Goal: Find specific page/section: Find specific page/section

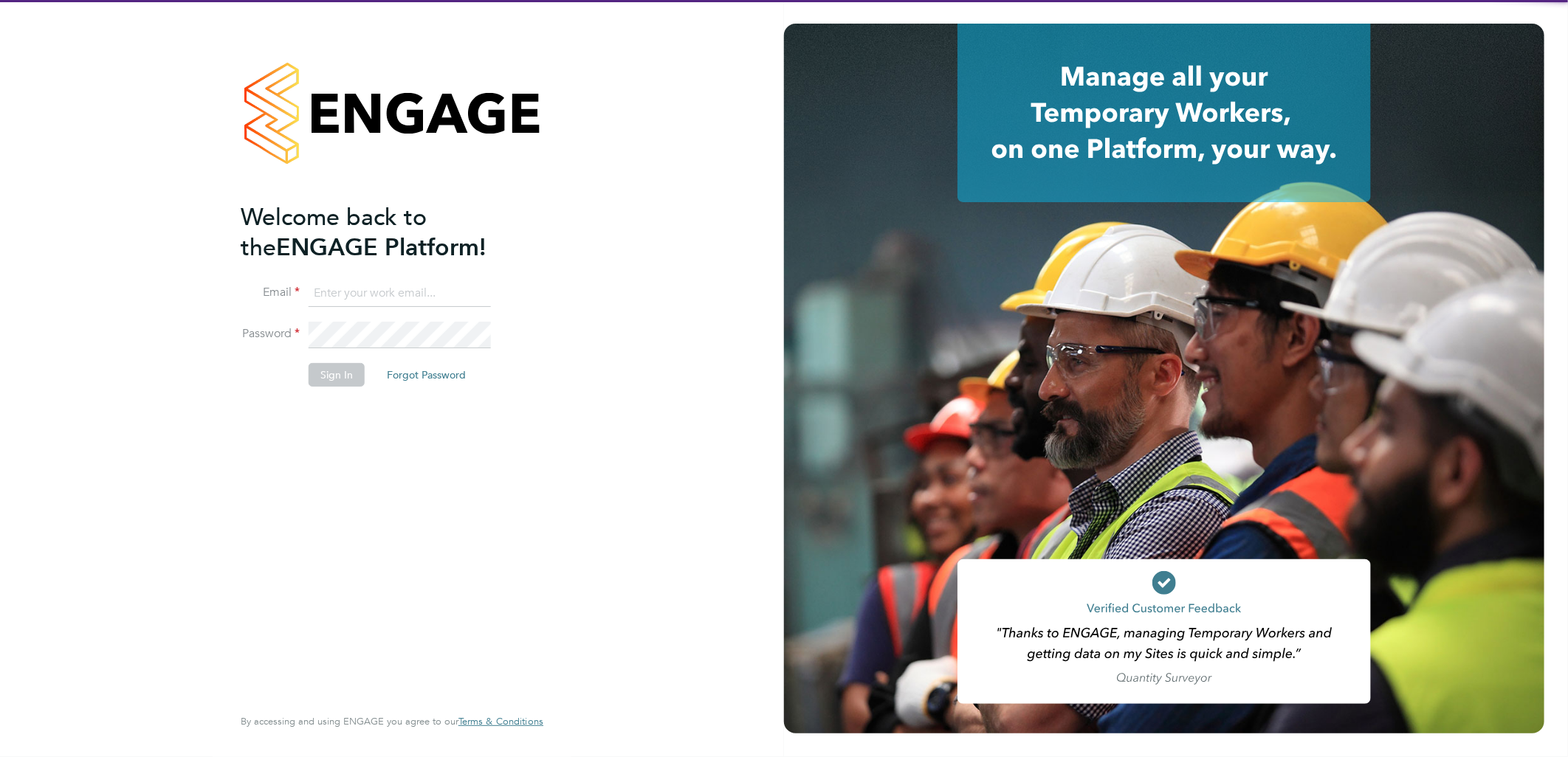
type input "[PERSON_NAME][EMAIL_ADDRESS][DOMAIN_NAME]"
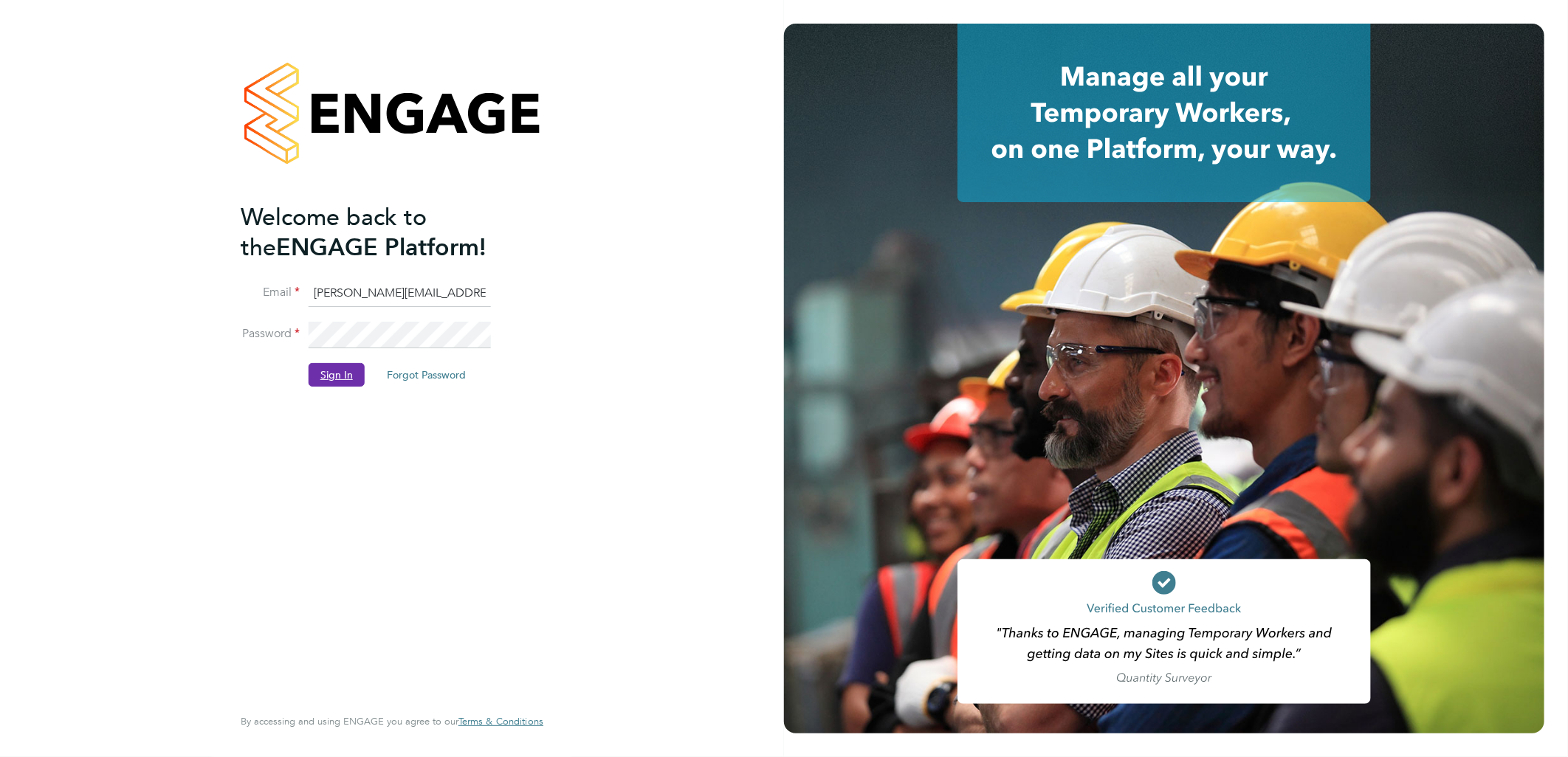
click at [351, 369] on button "Sign In" at bounding box center [336, 375] width 56 height 24
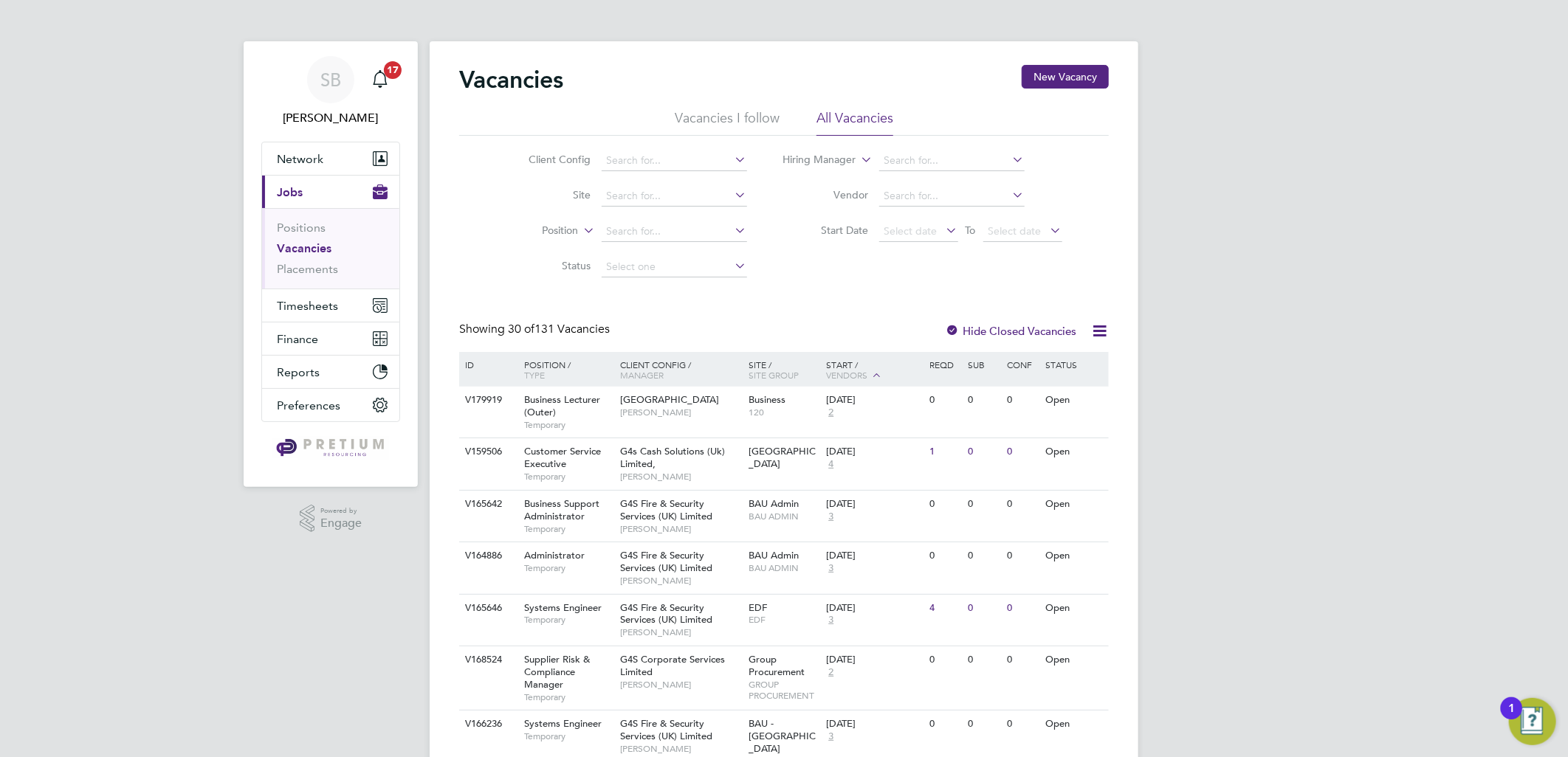
click at [622, 146] on li "Client Config" at bounding box center [626, 160] width 277 height 35
click at [636, 159] on input at bounding box center [674, 161] width 146 height 21
click at [683, 185] on li "BGIS - Permanent - BSM" at bounding box center [674, 181] width 147 height 20
type input "BGIS - Permanent - BSM"
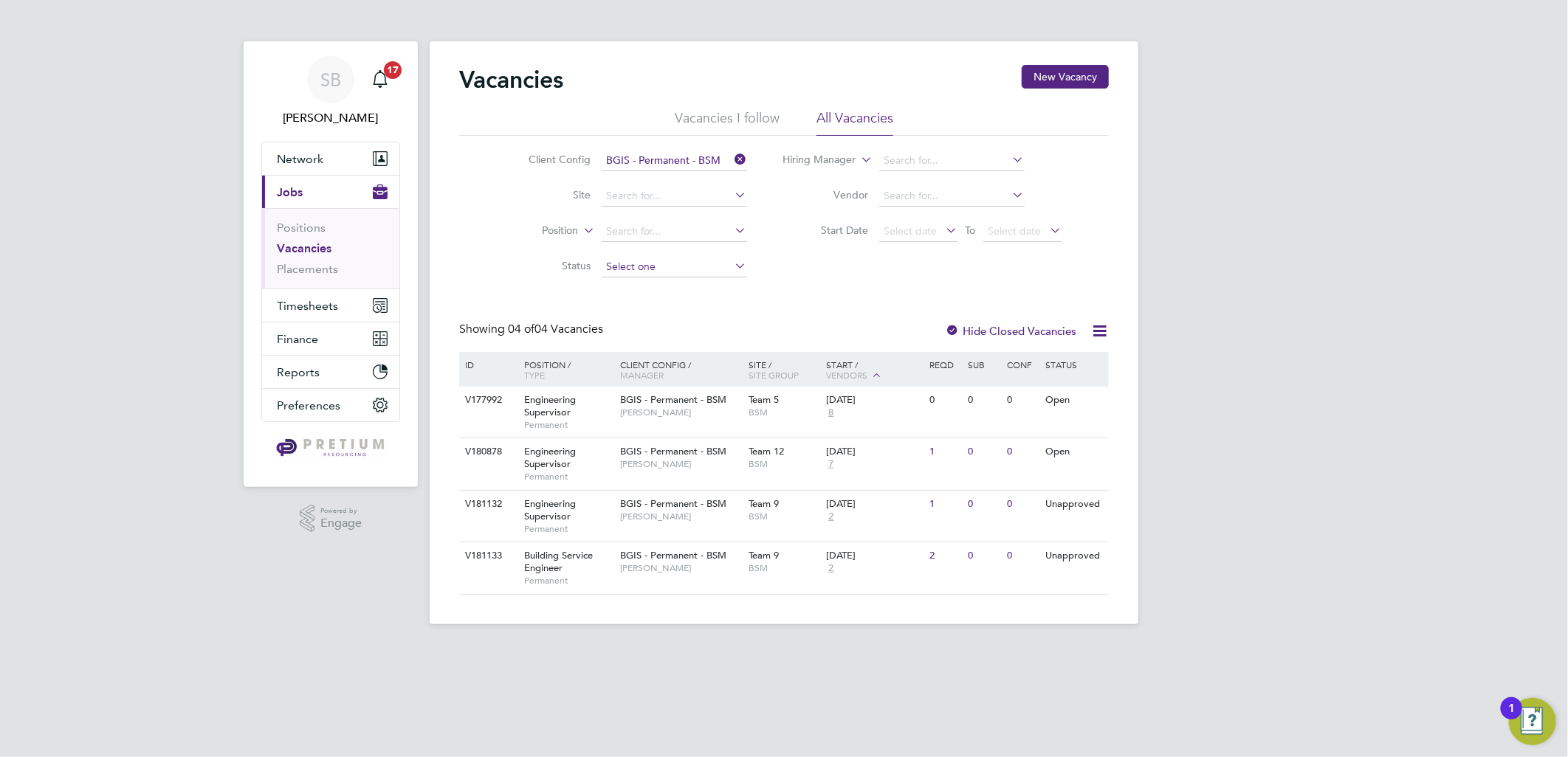
drag, startPoint x: 664, startPoint y: 264, endPoint x: 664, endPoint y: 273, distance: 9.0
click at [664, 264] on input at bounding box center [674, 267] width 146 height 21
click at [664, 286] on li "Unapproved" at bounding box center [674, 287] width 147 height 19
type input "Unapproved"
